Goal: Transaction & Acquisition: Book appointment/travel/reservation

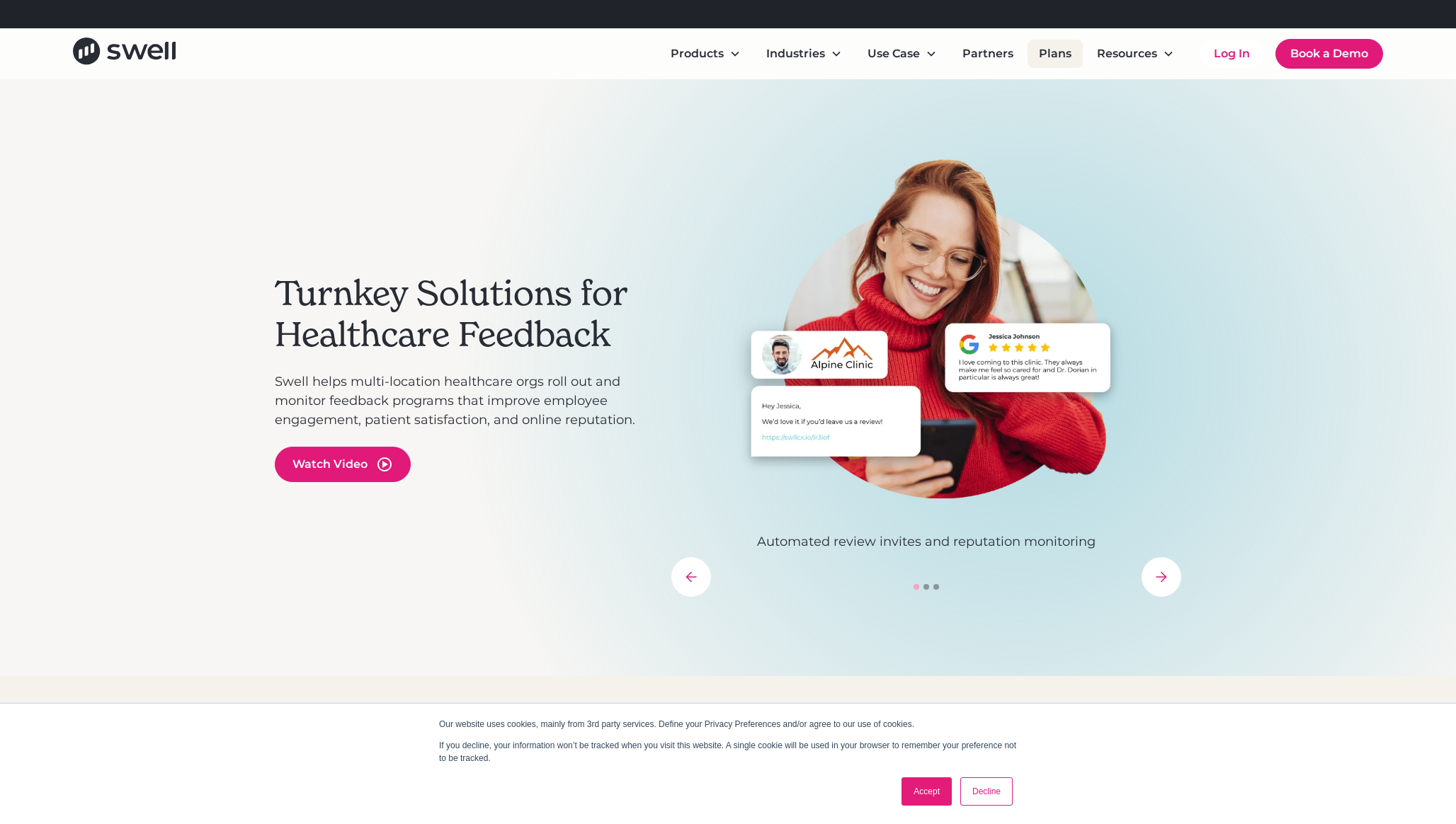
click at [1034, 53] on link "Plans" at bounding box center [1055, 54] width 55 height 29
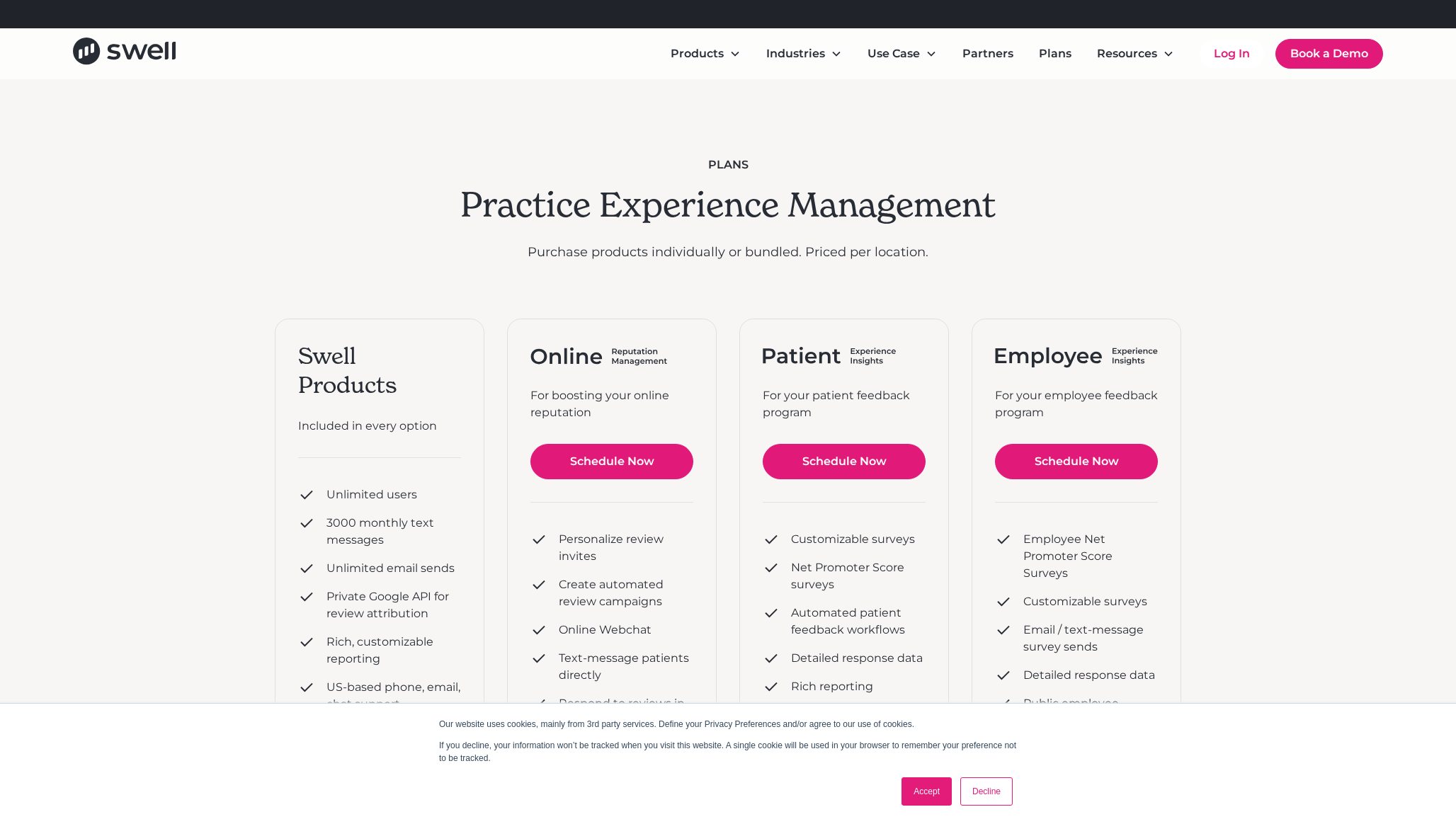
scroll to position [2, 0]
click at [609, 458] on link "Schedule Now" at bounding box center [611, 462] width 163 height 35
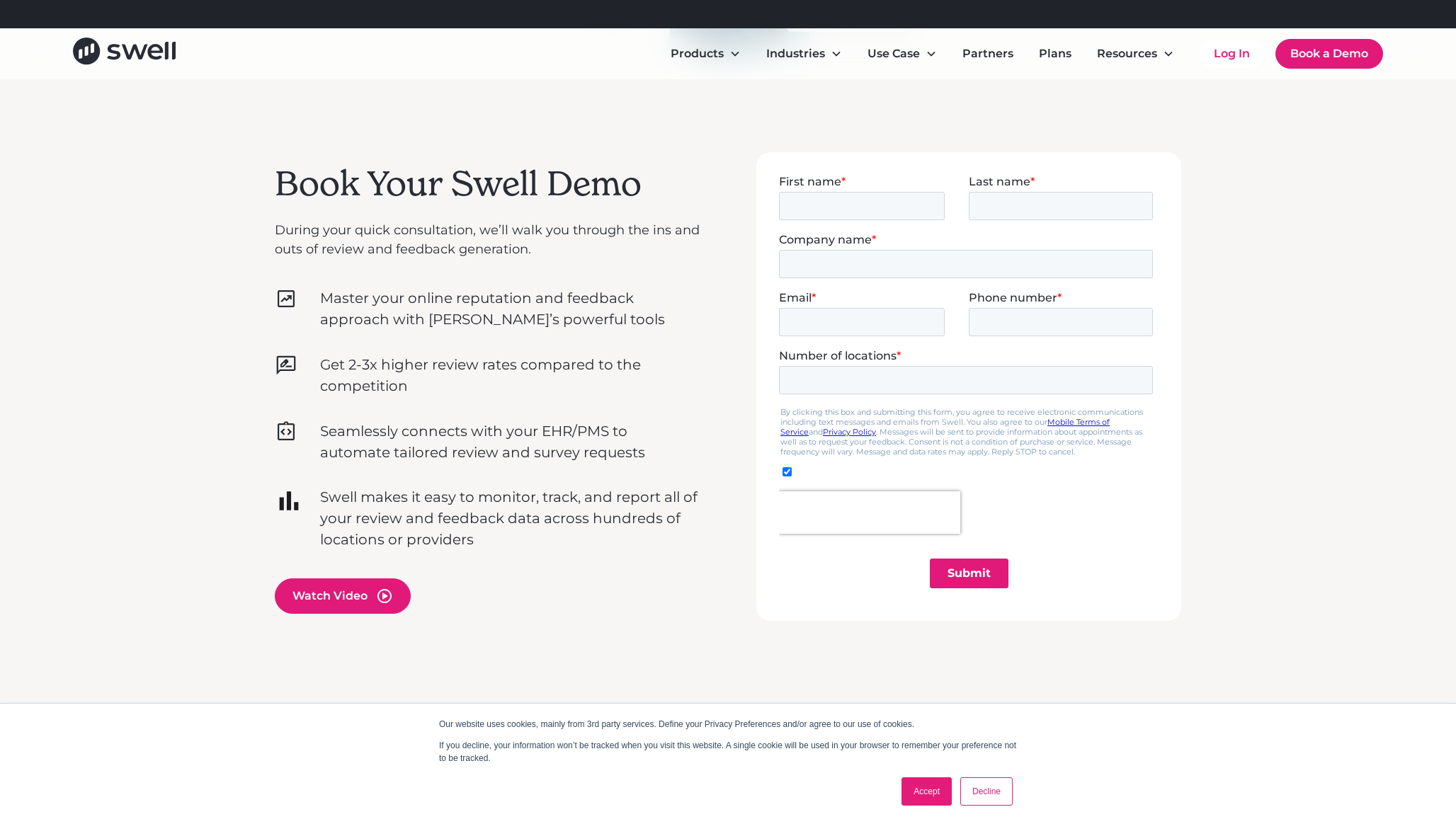
scroll to position [406, 0]
